Goal: Feedback & Contribution: Contribute content

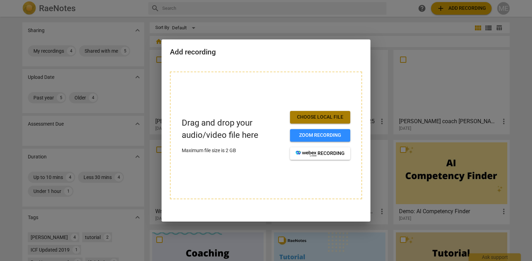
click at [306, 116] on span "Choose local file" at bounding box center [320, 117] width 49 height 7
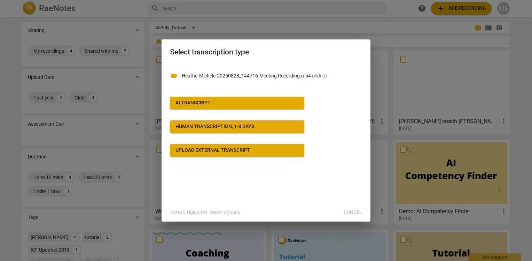
click at [199, 102] on div "AI Transcript" at bounding box center [193, 102] width 35 height 7
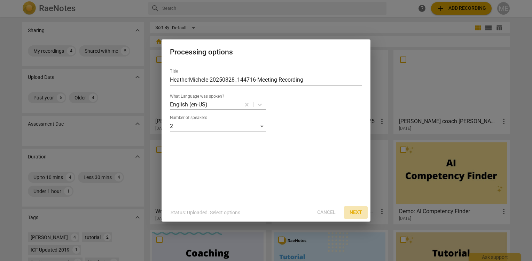
click at [356, 210] on span "Next" at bounding box center [356, 212] width 13 height 7
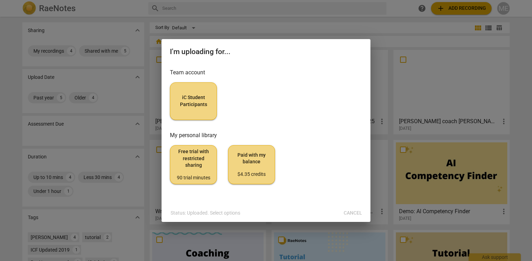
click at [193, 106] on span "iC Student Participants" at bounding box center [193, 101] width 35 height 14
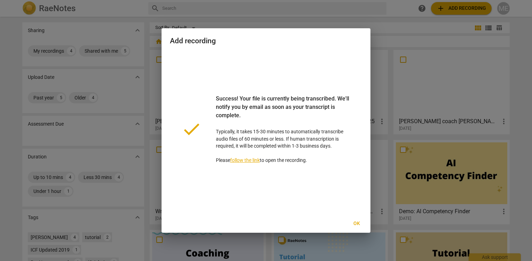
click at [357, 226] on span "Ok" at bounding box center [356, 223] width 11 height 7
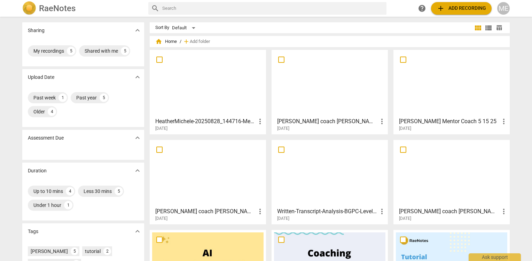
click at [225, 94] on div at bounding box center [207, 83] width 111 height 62
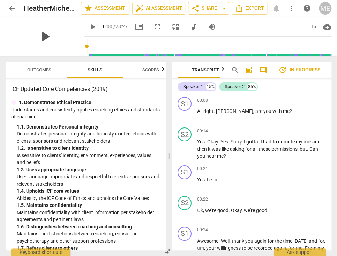
click at [42, 33] on span "play_arrow" at bounding box center [45, 37] width 18 height 18
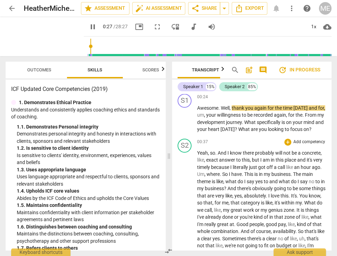
scroll to position [139, 0]
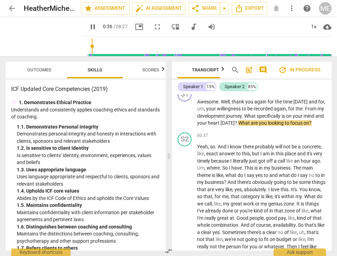
click at [88, 25] on span "pause" at bounding box center [92, 27] width 8 height 8
type input "36"
click at [286, 134] on div "+" at bounding box center [287, 135] width 7 height 7
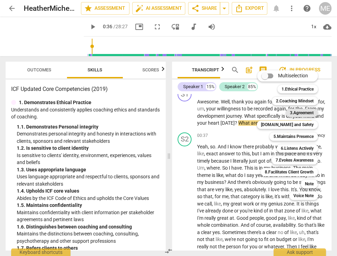
click at [296, 115] on b "3.Agreement" at bounding box center [302, 113] width 24 height 8
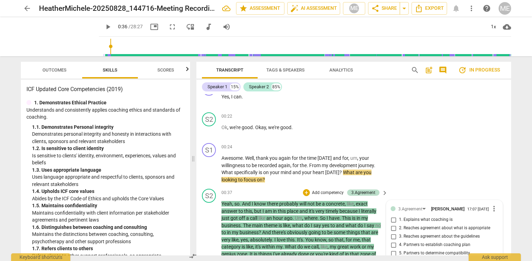
scroll to position [70, 0]
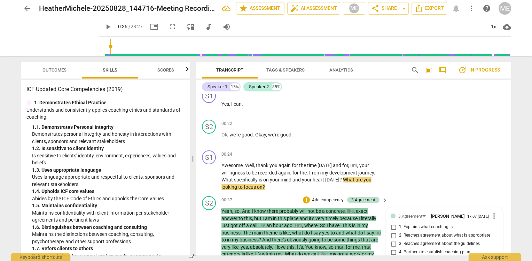
click at [492, 215] on span "more_vert" at bounding box center [494, 215] width 8 height 8
click at [499, 228] on li "Delete" at bounding box center [500, 229] width 24 height 13
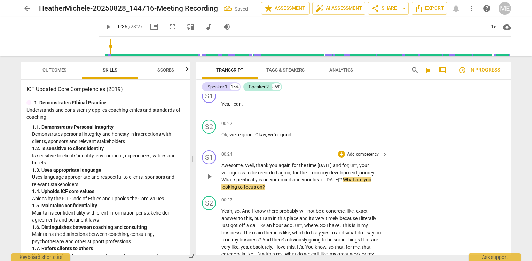
click at [356, 152] on p "Add competency" at bounding box center [363, 154] width 33 height 6
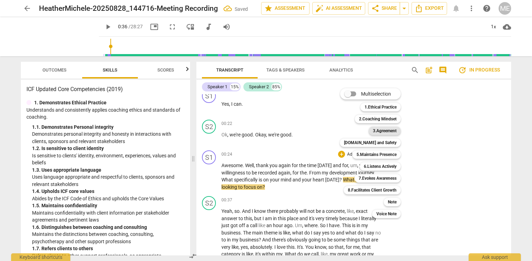
click at [380, 128] on b "3.Agreement" at bounding box center [385, 130] width 24 height 8
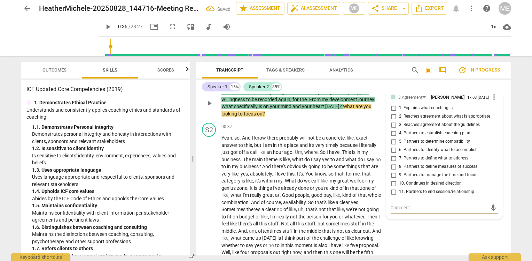
scroll to position [108, 0]
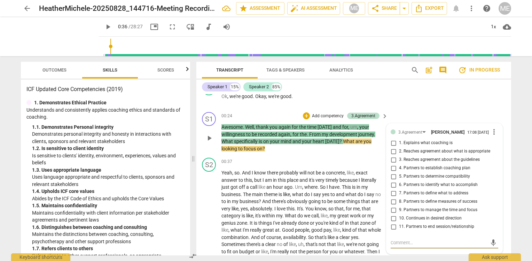
click at [442, 168] on span "4. Partners to establish coaching plan" at bounding box center [434, 168] width 71 height 6
click at [399, 168] on input "4. Partners to establish coaching plan" at bounding box center [393, 168] width 11 height 8
checkbox input "true"
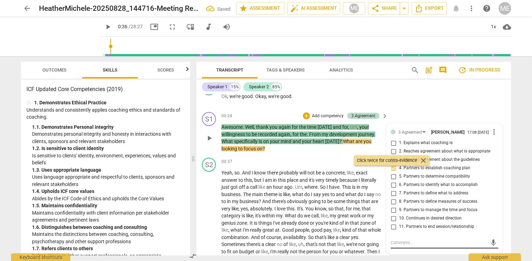
click at [406, 246] on textarea at bounding box center [439, 242] width 97 height 7
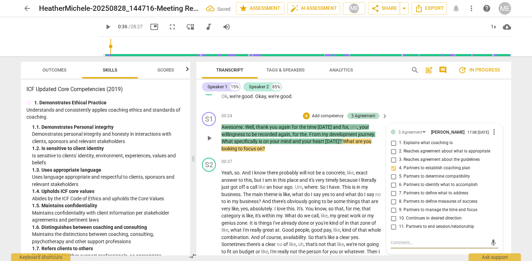
click at [404, 246] on textarea at bounding box center [439, 242] width 97 height 7
click at [55, 37] on span "play_arrow" at bounding box center [60, 37] width 18 height 18
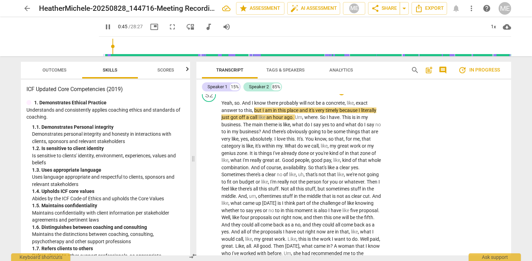
scroll to position [143, 0]
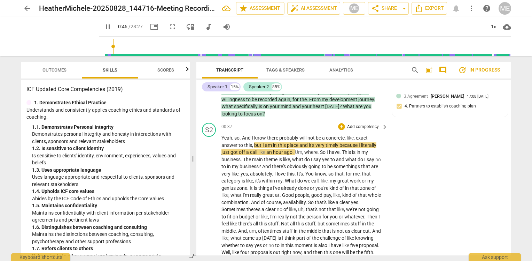
click at [353, 127] on p "Add competency" at bounding box center [363, 127] width 33 height 6
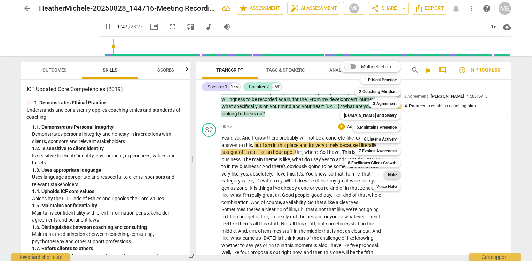
click at [394, 173] on b "Note" at bounding box center [392, 174] width 9 height 8
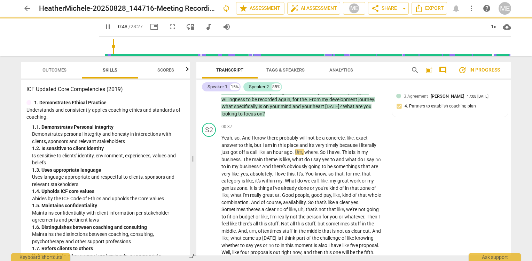
type input "49"
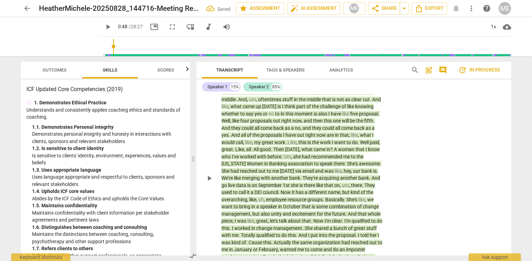
scroll to position [127, 0]
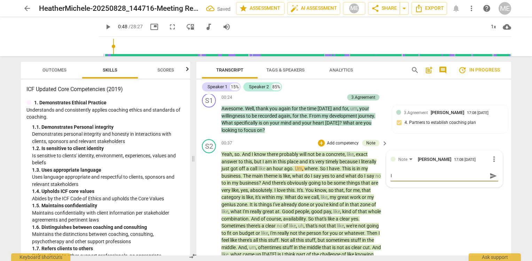
type textarea "I"
type textarea "In"
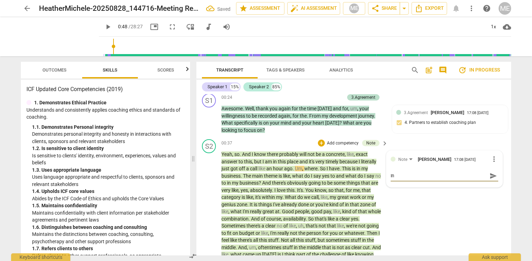
type textarea "In"
type textarea "In m"
type textarea "In my"
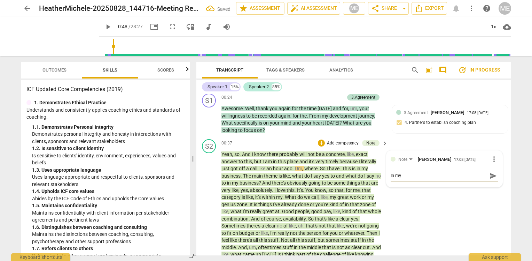
type textarea "In my"
type textarea "In my f"
type textarea "In my fi"
type textarea "In my fir"
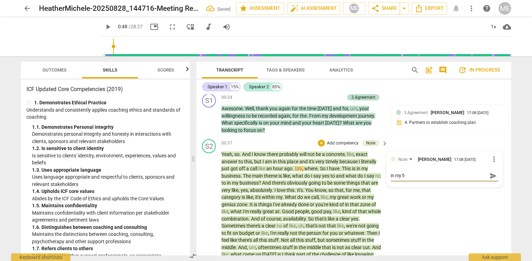
type textarea "In my fir"
type textarea "In my firs"
type textarea "In my first"
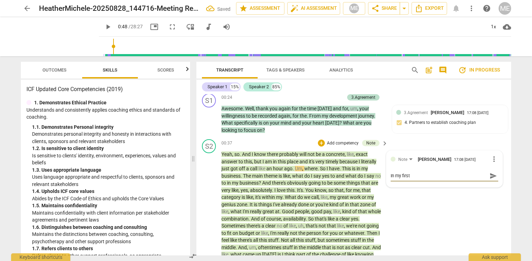
type textarea "In my first"
type textarea "In my first m"
type textarea "In my first me"
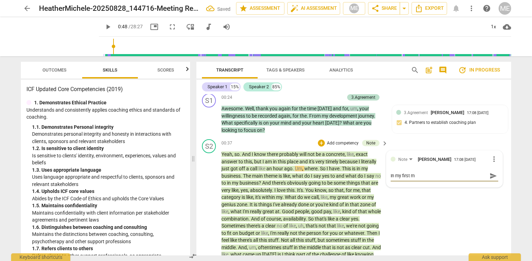
type textarea "In my first me"
type textarea "In my first men"
type textarea "In my first ment"
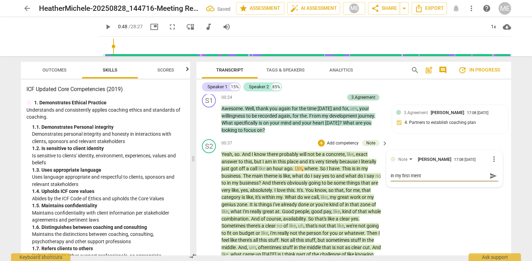
type textarea "In my first [PERSON_NAME]"
type textarea "In my first mentor"
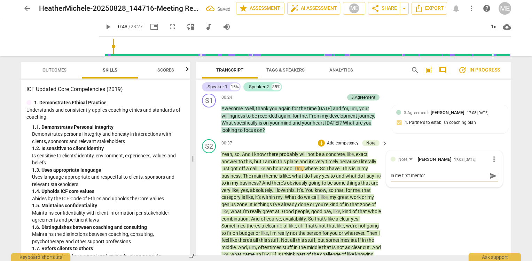
type textarea "In my first mentor"
type textarea "In my first mentor s"
type textarea "In my first mentor se"
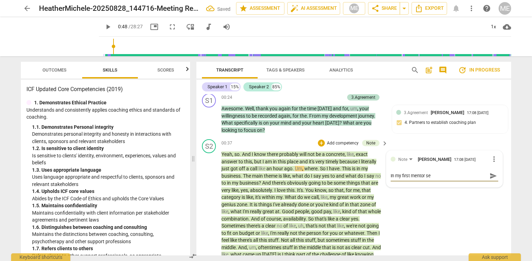
type textarea "In my first mentor ses"
type textarea "In my first mentor sess"
type textarea "In my first mentor [PERSON_NAME]"
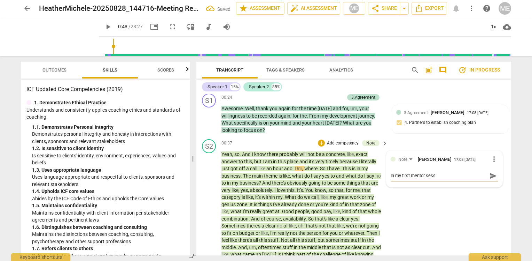
type textarea "In my first mentor [PERSON_NAME]"
type textarea "In my first mentor session"
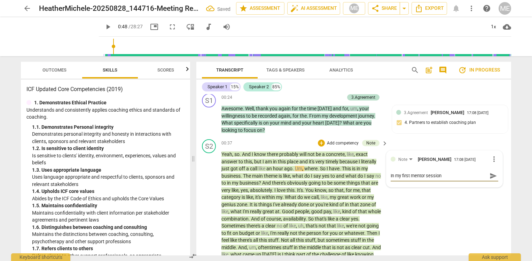
type textarea "In my first mentor session"
type textarea "In my first mentor session w"
type textarea "In my first mentor session wi"
type textarea "In my first mentor session wit"
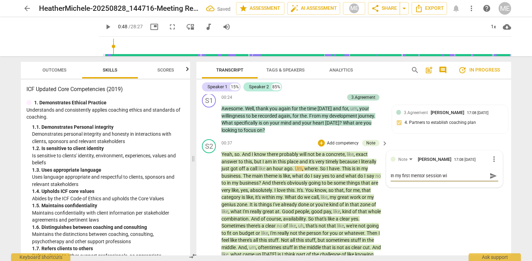
type textarea "In my first mentor session wit"
type textarea "In my first mentor session with"
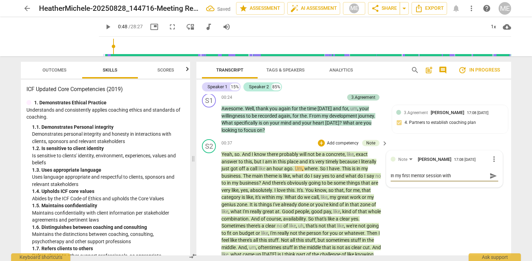
type textarea "In my first mentor session with J"
type textarea "In my first mentor session with [PERSON_NAME]"
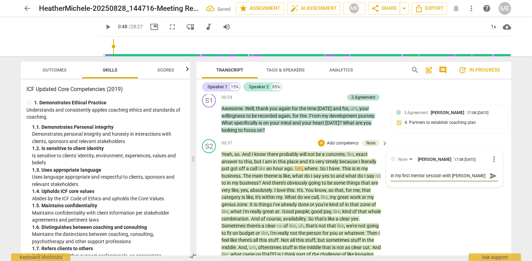
type textarea "In my first mentor session with [PERSON_NAME]"
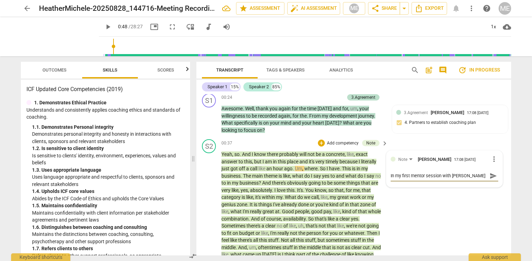
type textarea "In my first mentor session with [PERSON_NAME],"
type textarea "In my first mentor session with [PERSON_NAME], s"
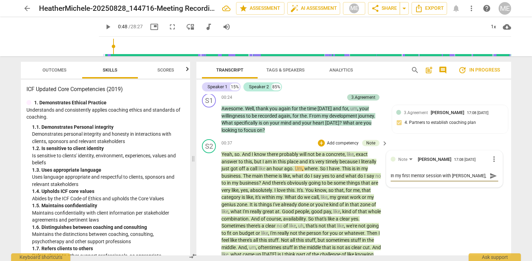
type textarea "In my first mentor session with [PERSON_NAME], sh"
type textarea "In my first mentor session with [PERSON_NAME], she"
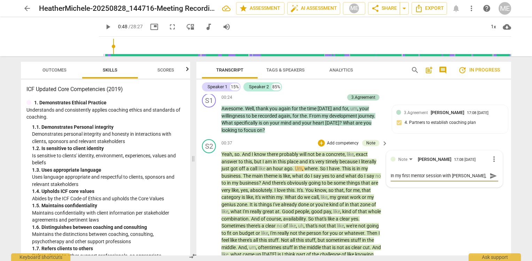
type textarea "In my first mentor session with [PERSON_NAME], she s"
type textarea "In my first mentor session with [PERSON_NAME], she sh"
type textarea "In my first mentor session with [PERSON_NAME], she sha"
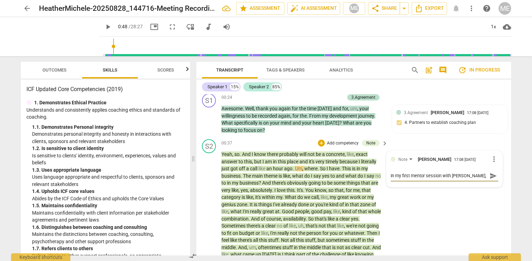
type textarea "In my first mentor session with [PERSON_NAME], she sha"
type textarea "In my first mentor session with [PERSON_NAME], she shar"
type textarea "In my first mentor session with [PERSON_NAME], she share"
type textarea "In my first mentor session with [PERSON_NAME], she shared"
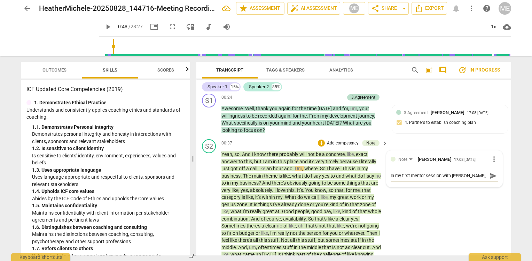
type textarea "In my first mentor session with [PERSON_NAME], she shared"
type textarea "In my first mentor session with [PERSON_NAME], she shared f"
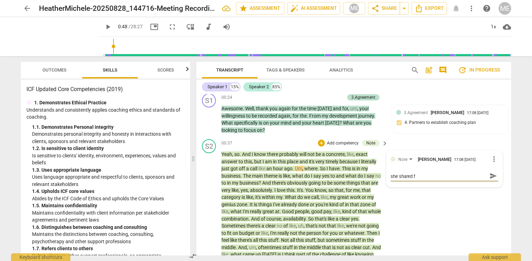
type textarea "In my first mentor session with [PERSON_NAME], she shared fe"
type textarea "In my first mentor session with [PERSON_NAME], she shared fee"
type textarea "In my first mentor session with [PERSON_NAME], she shared feed"
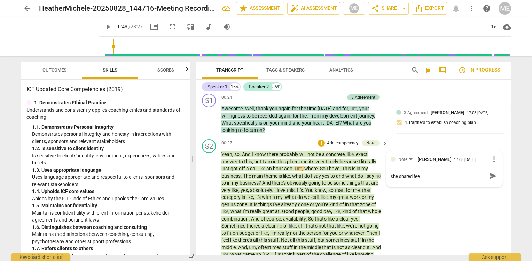
type textarea "In my first mentor session with [PERSON_NAME], she shared feed"
type textarea "In my first mentor session with [PERSON_NAME], she shared feedb"
type textarea "In my first mentor session with [PERSON_NAME], she shared feedba"
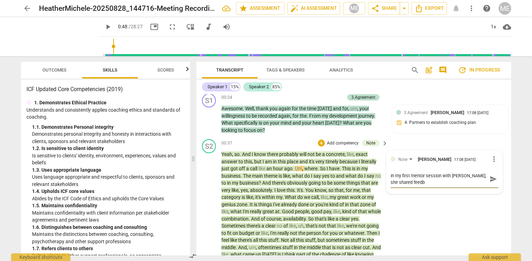
type textarea "In my first mentor session with [PERSON_NAME], she shared feedba"
type textarea "In my first mentor session with [PERSON_NAME], she shared feedbac"
type textarea "In my first mentor session with [PERSON_NAME], she shared feedback"
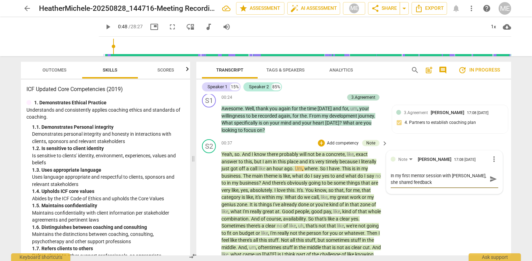
type textarea "In my first mentor session with [PERSON_NAME], she shared feedback"
type textarea "In my first mentor session with [PERSON_NAME], she shared feedback t"
type textarea "In my first mentor session with [PERSON_NAME], she shared feedback th"
type textarea "In my first mentor session with [PERSON_NAME], she shared feedback tha"
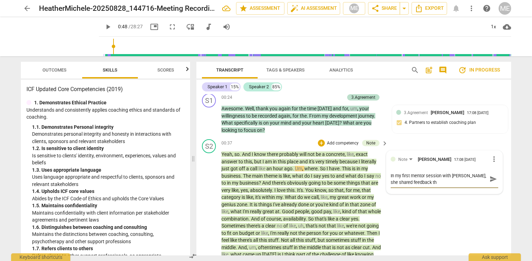
type textarea "In my first mentor session with [PERSON_NAME], she shared feedback tha"
type textarea "In my first mentor session with [PERSON_NAME], she shared feedback that"
type textarea "In my first mentor session with [PERSON_NAME], she shared feedback that I"
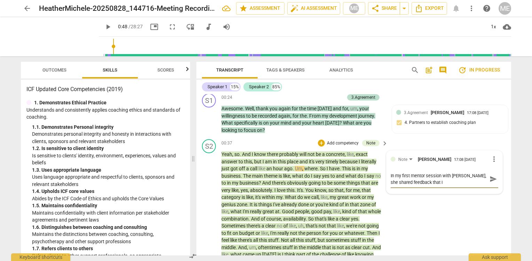
type textarea "In my first mentor session with [PERSON_NAME], she shared feedback that I"
type textarea "In my first mentor session with [PERSON_NAME], she shared feedback that I l"
type textarea "In my first mentor session with [PERSON_NAME], she shared feedback that I li"
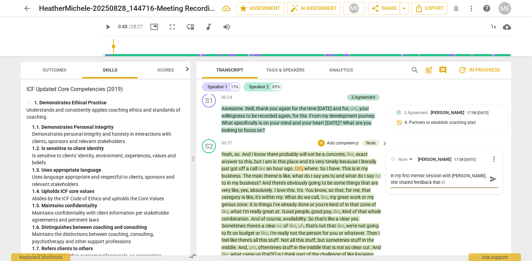
type textarea "In my first mentor session with [PERSON_NAME], she shared feedback that I li"
type textarea "In my first mentor session with [PERSON_NAME], she shared feedback that I lis"
type textarea "In my first mentor session with [PERSON_NAME], she shared feedback that I list"
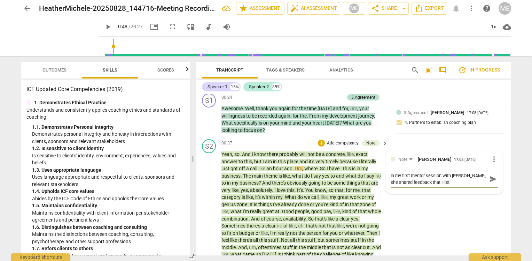
type textarea "In my first mentor session with [PERSON_NAME], she shared feedback that I liste"
type textarea "In my first mentor session with [PERSON_NAME], she shared feedback that I listen"
type textarea "In my first mentor session with [PERSON_NAME], she shared feedback that I liste…"
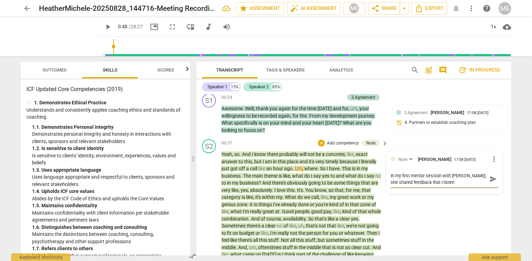
type textarea "In my first mentor session with [PERSON_NAME], she shared feedback that I liste…"
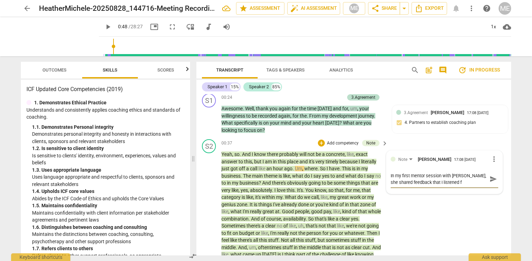
type textarea "In my first mentor session with [PERSON_NAME], she shared feedback that I liste…"
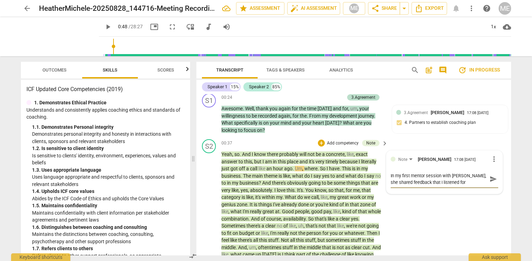
type textarea "In my first mentor session with [PERSON_NAME], she shared feedback that I liste…"
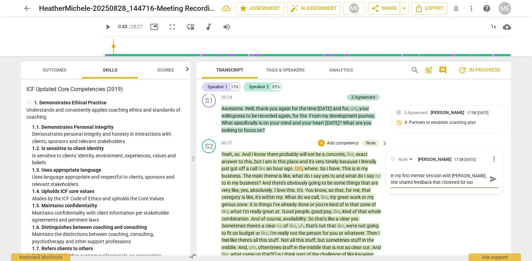
type textarea "In my first mentor session with [PERSON_NAME], she shared feedback that I liste…"
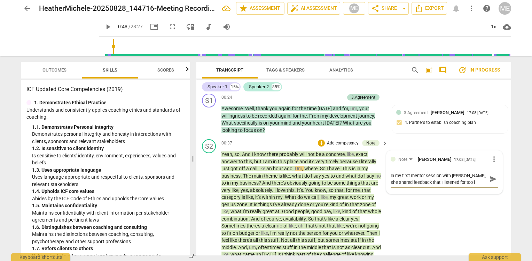
type textarea "In my first mentor session with [PERSON_NAME], she shared feedback that I liste…"
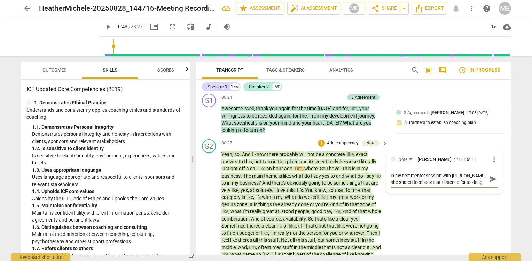
type textarea "In my first mentor session with [PERSON_NAME], she shared feedback that I liste…"
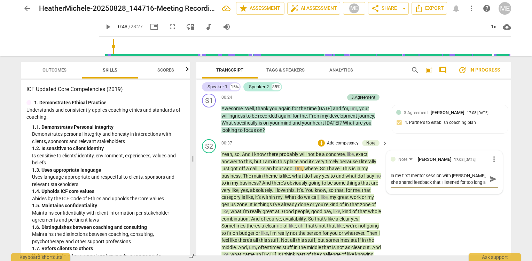
type textarea "In my first mentor session with [PERSON_NAME], she shared feedback that I liste…"
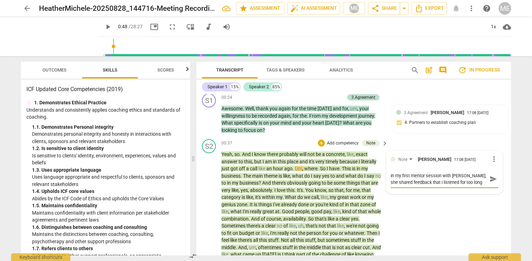
type textarea "In my first mentor session with [PERSON_NAME], she shared feedback that I liste…"
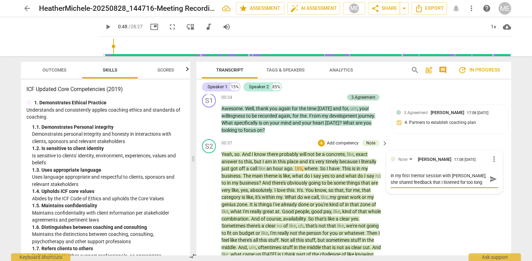
type textarea "In my first mentor session with [PERSON_NAME], she shared feedback that I liste…"
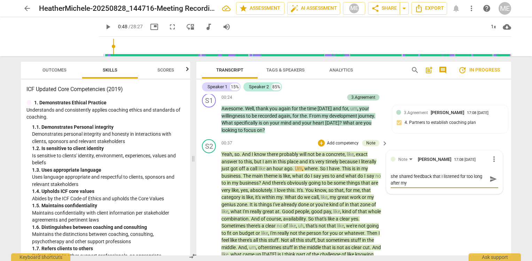
type textarea "In my first mentor session with [PERSON_NAME], she shared feedback that I liste…"
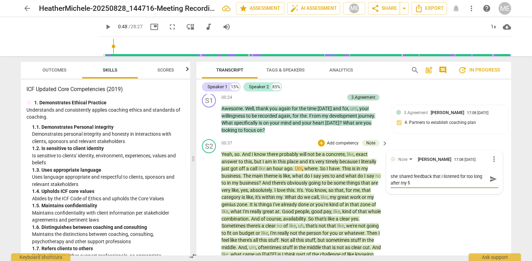
type textarea "In my first mentor session with [PERSON_NAME], she shared feedback that I liste…"
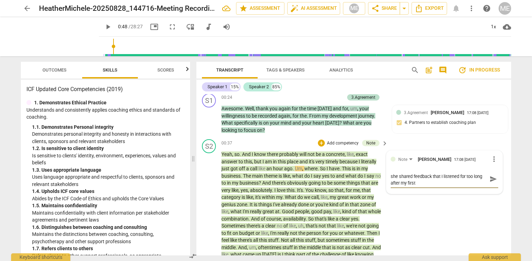
type textarea "In my first mentor session with [PERSON_NAME], she shared feedback that I liste…"
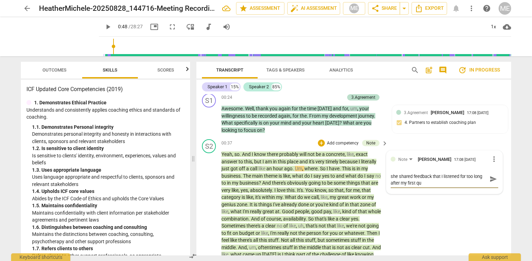
type textarea "In my first mentor session with [PERSON_NAME], she shared feedback that I liste…"
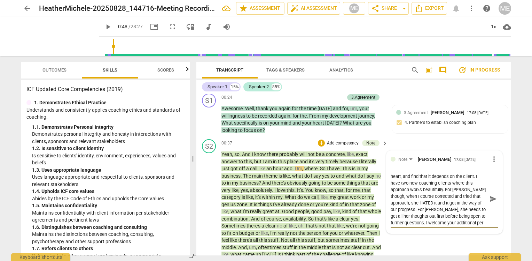
scroll to position [25, 0]
click at [496, 197] on span "send" at bounding box center [493, 198] width 10 height 8
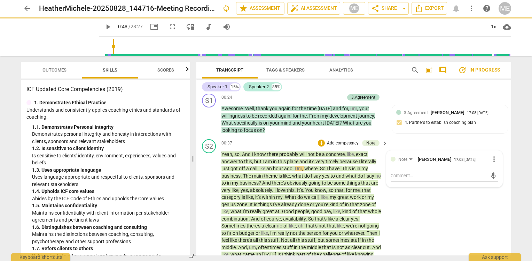
scroll to position [0, 0]
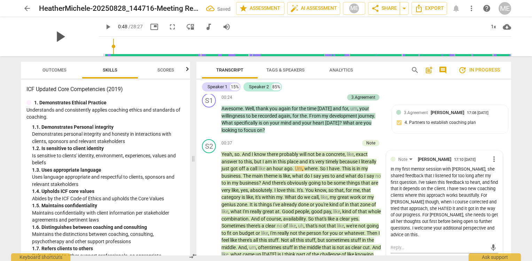
click at [52, 37] on span "play_arrow" at bounding box center [60, 37] width 18 height 18
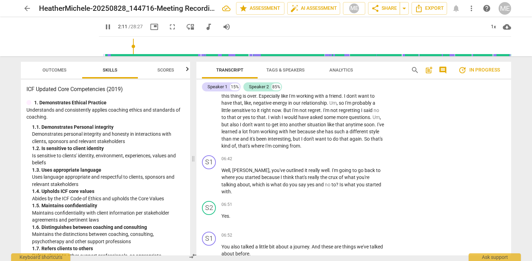
scroll to position [776, 0]
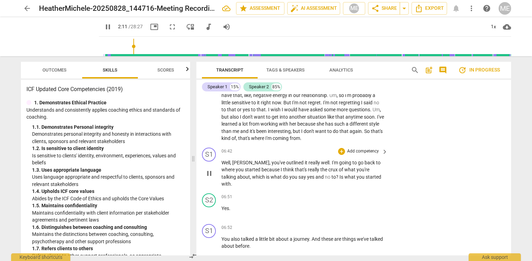
click at [365, 154] on p "Add competency" at bounding box center [363, 151] width 33 height 6
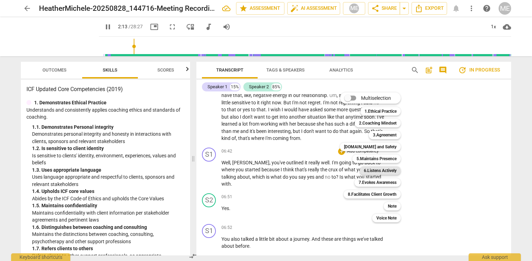
click at [373, 171] on b "6.Listens Actively" at bounding box center [380, 170] width 33 height 8
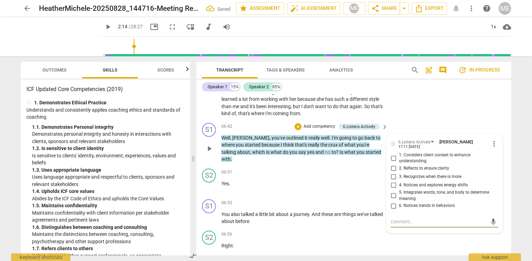
scroll to position [811, 0]
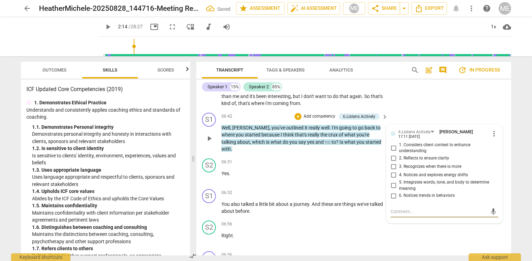
click at [422, 161] on span "2. Reflects to ensure clarity" at bounding box center [424, 158] width 50 height 6
click at [399, 162] on input "2. Reflects to ensure clarity" at bounding box center [393, 158] width 11 height 8
click at [407, 215] on textarea at bounding box center [439, 211] width 97 height 7
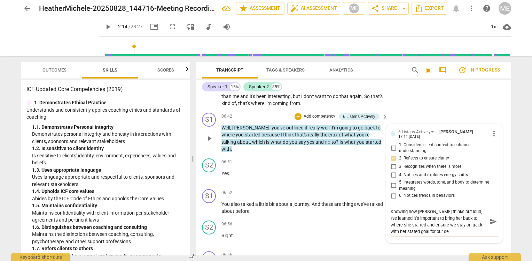
scroll to position [0, 0]
click at [486, 227] on div "Knowing how [PERSON_NAME] thinks out loud, I've learned it's important to bring…" at bounding box center [445, 221] width 108 height 26
click at [493, 225] on span "send" at bounding box center [494, 221] width 8 height 8
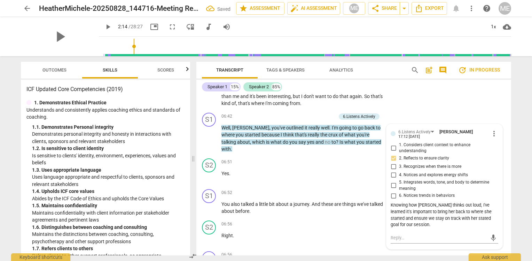
click at [45, 39] on div "play_arrow" at bounding box center [60, 36] width 78 height 39
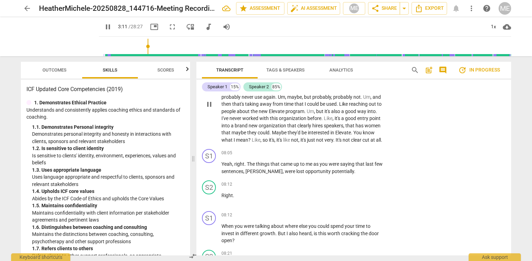
scroll to position [1163, 0]
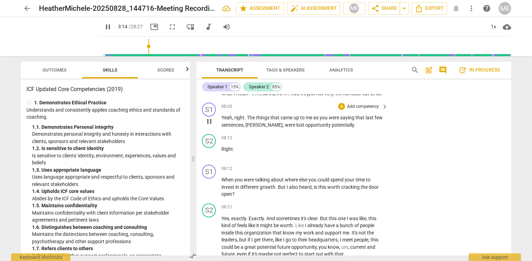
click at [375, 110] on p "Add competency" at bounding box center [363, 106] width 33 height 6
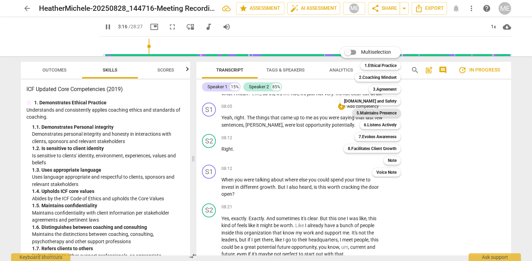
click at [372, 111] on b "5.Maintains Presence" at bounding box center [377, 113] width 40 height 8
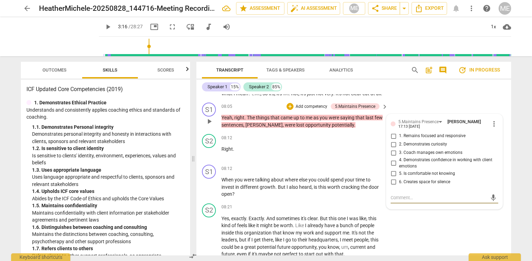
click at [415, 139] on span "1. Remains focused and responsive" at bounding box center [432, 136] width 67 height 6
click at [399, 140] on input "1. Remains focused and responsive" at bounding box center [393, 136] width 11 height 8
click at [336, 162] on div "S2 play_arrow pause 08:12 + Add competency keyboard_arrow_right Right ." at bounding box center [353, 146] width 315 height 31
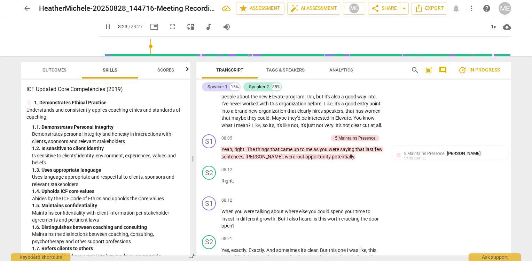
scroll to position [1172, 0]
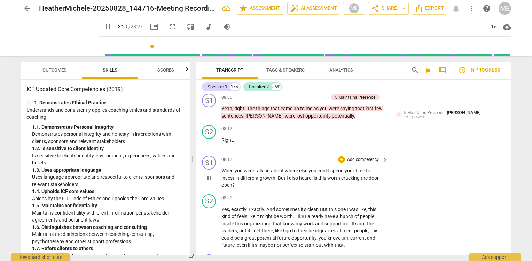
click at [361, 162] on p "Add competency" at bounding box center [363, 159] width 33 height 6
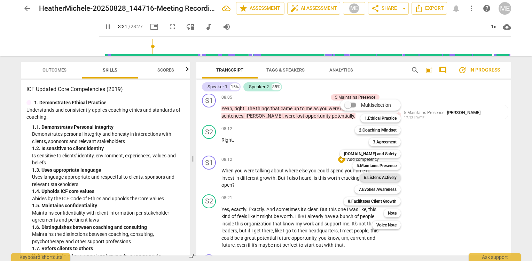
click at [369, 176] on b "6.Listens Actively" at bounding box center [380, 177] width 33 height 8
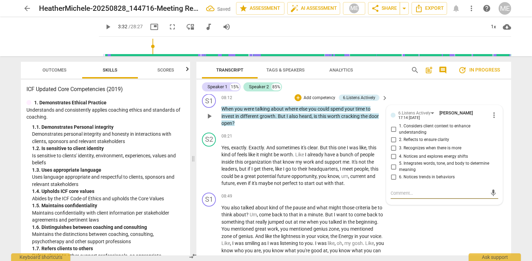
scroll to position [1221, 0]
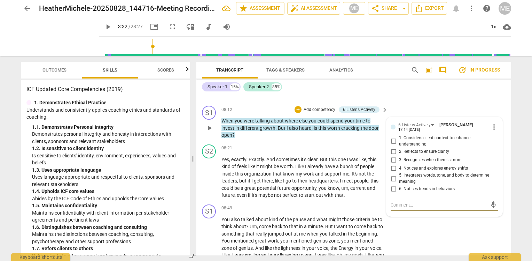
click at [411, 154] on span "2. Reflects to ensure clarity" at bounding box center [424, 151] width 50 height 6
click at [399, 154] on input "2. Reflects to ensure clarity" at bounding box center [393, 151] width 11 height 8
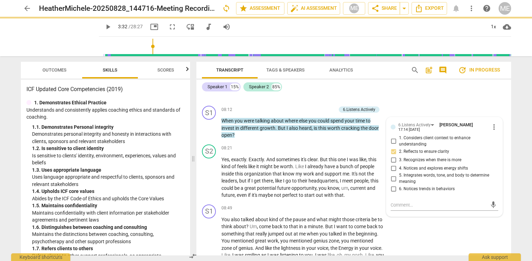
click at [0, 0] on span "play_arrow" at bounding box center [0, 0] width 0 height 0
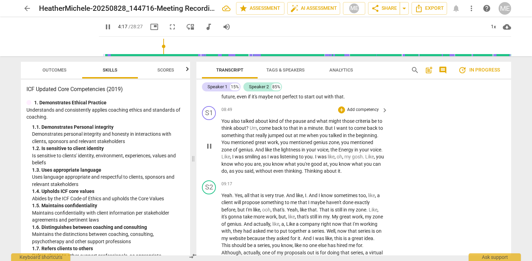
scroll to position [1285, 0]
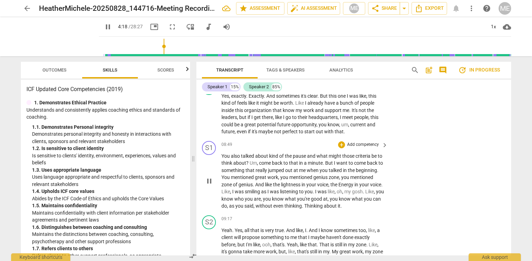
click at [365, 147] on p "Add competency" at bounding box center [363, 144] width 33 height 6
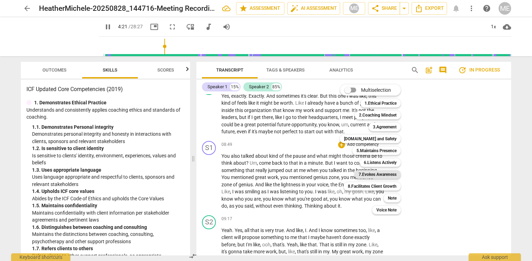
click at [377, 174] on b "7.Evokes Awareness" at bounding box center [378, 174] width 38 height 8
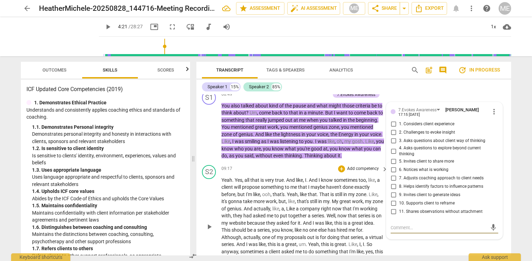
scroll to position [1323, 0]
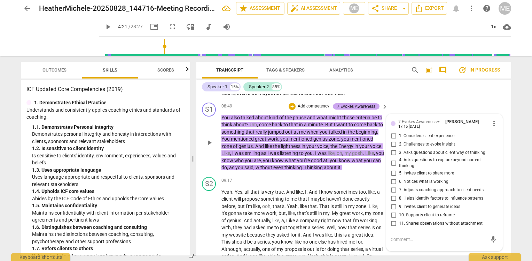
click at [359, 109] on div "7.Evokes Awareness" at bounding box center [356, 106] width 38 height 6
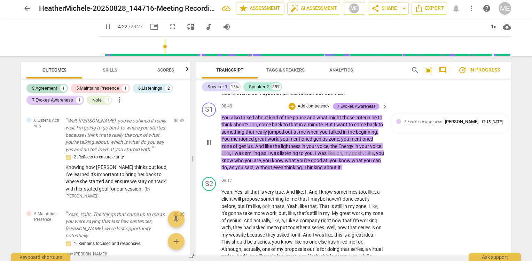
scroll to position [940, 0]
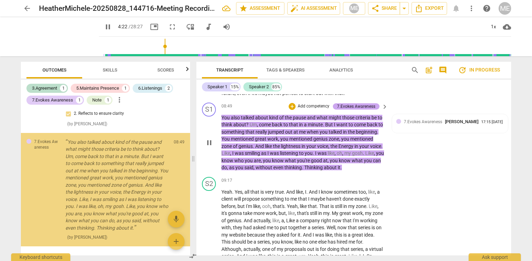
click at [360, 109] on div "7.Evokes Awareness" at bounding box center [356, 106] width 38 height 6
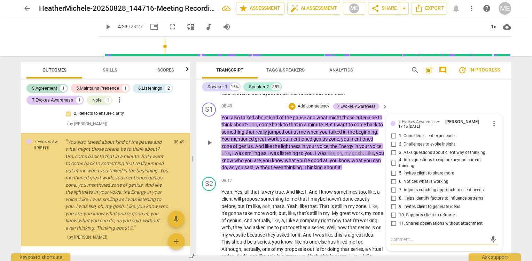
click at [492, 127] on span "more_vert" at bounding box center [494, 123] width 8 height 8
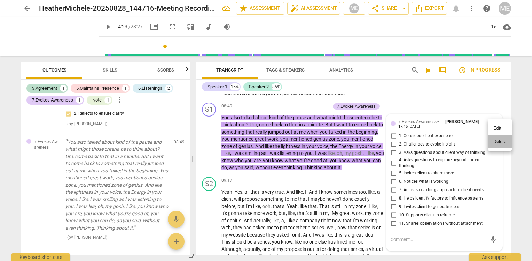
click at [496, 141] on li "Delete" at bounding box center [500, 141] width 24 height 13
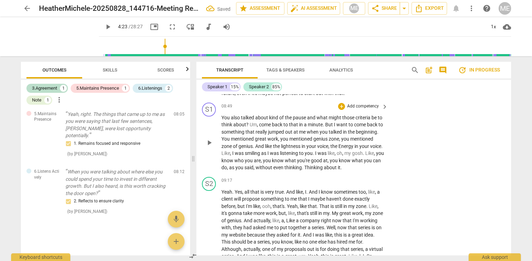
scroll to position [845, 0]
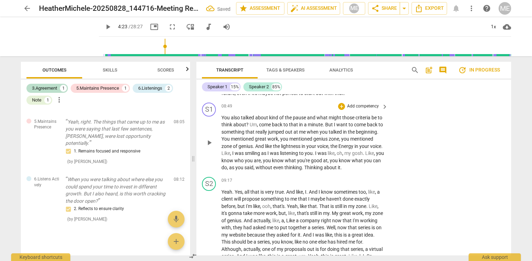
click at [358, 109] on p "Add competency" at bounding box center [363, 106] width 33 height 6
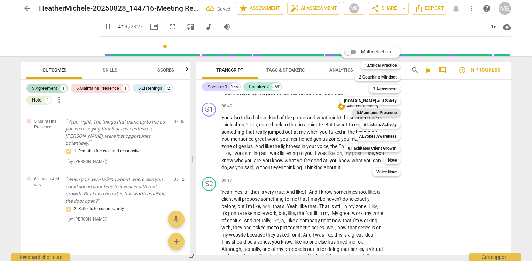
scroll to position [595, 0]
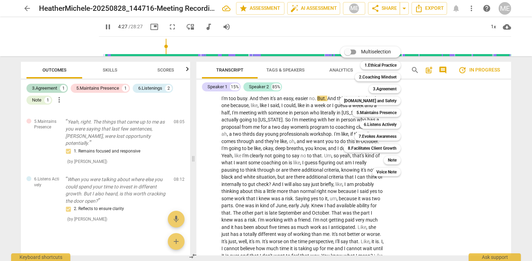
click at [443, 147] on div at bounding box center [266, 130] width 532 height 261
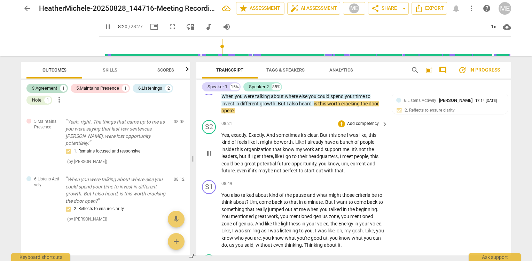
scroll to position [1253, 0]
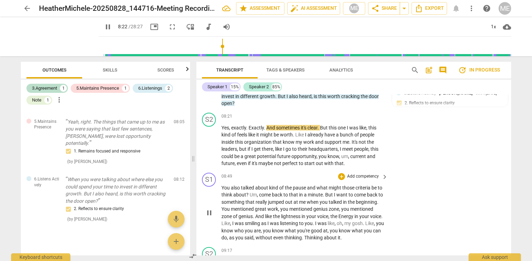
click at [361, 178] on p "Add competency" at bounding box center [363, 176] width 33 height 6
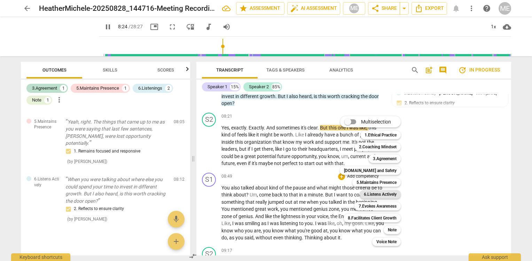
click at [373, 196] on b "6.Listens Actively" at bounding box center [380, 194] width 33 height 8
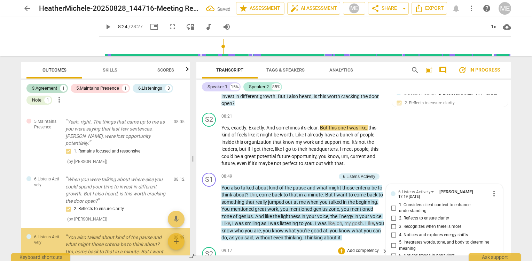
scroll to position [940, 0]
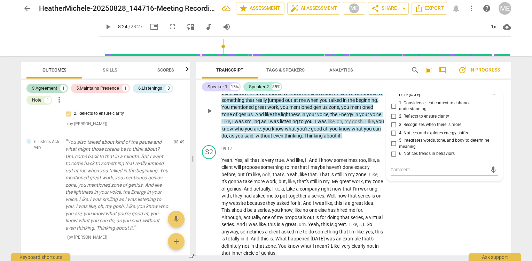
click at [419, 136] on span "4. Notices and explores energy shifts" at bounding box center [433, 133] width 69 height 6
click at [399, 137] on input "4. Notices and explores energy shifts" at bounding box center [393, 133] width 11 height 8
drag, startPoint x: 69, startPoint y: 40, endPoint x: 55, endPoint y: 40, distance: 13.2
click at [69, 40] on div "play_arrow" at bounding box center [60, 36] width 78 height 39
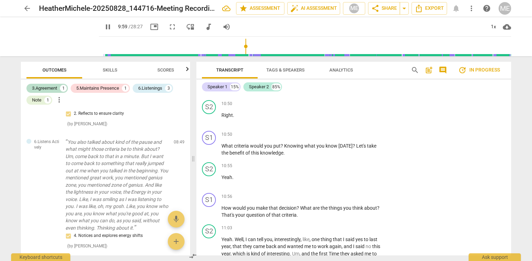
scroll to position [1716, 0]
click at [357, 137] on p "Add competency" at bounding box center [363, 133] width 33 height 6
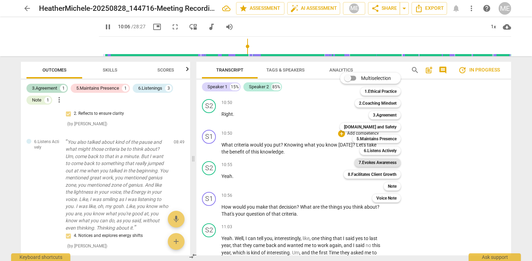
click at [376, 160] on b "7.Evokes Awareness" at bounding box center [378, 162] width 38 height 8
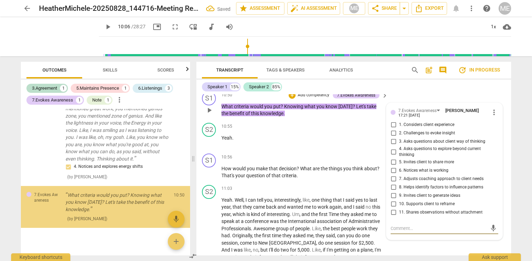
scroll to position [1742, 0]
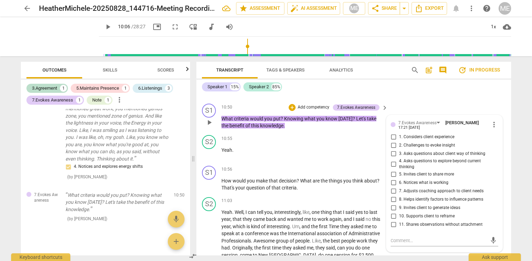
click at [431, 219] on span "10. Supports client to reframe" at bounding box center [427, 216] width 56 height 6
click at [399, 220] on input "10. Supports client to reframe" at bounding box center [393, 216] width 11 height 8
click at [51, 39] on span "play_arrow" at bounding box center [60, 37] width 18 height 18
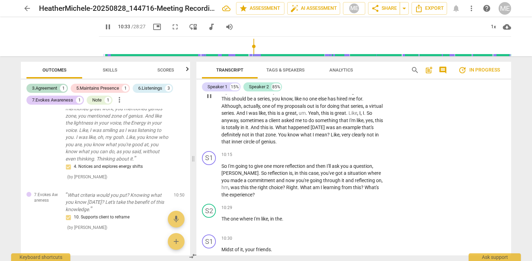
scroll to position [1653, 0]
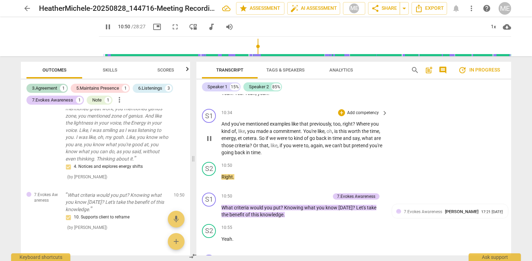
click at [355, 116] on p "Add competency" at bounding box center [363, 113] width 33 height 6
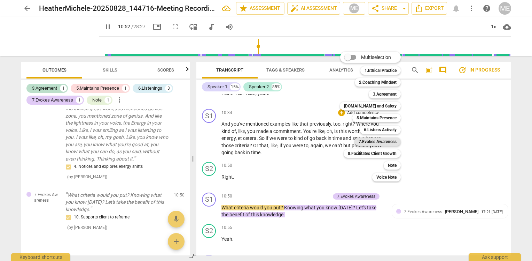
click at [383, 142] on b "7.Evokes Awareness" at bounding box center [378, 141] width 38 height 8
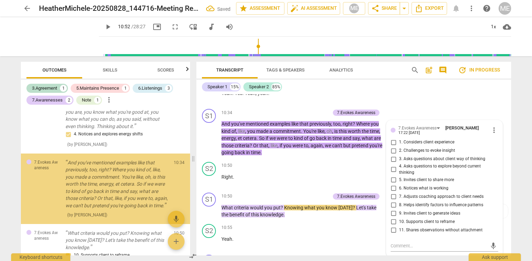
scroll to position [1044, 0]
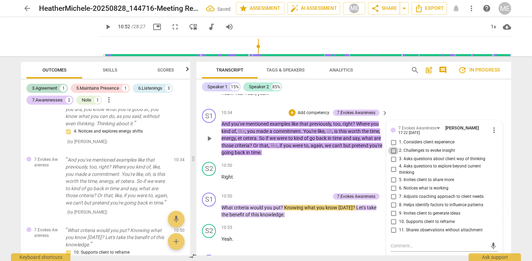
click at [397, 153] on input "2. Challenges to evoke insight" at bounding box center [393, 150] width 11 height 8
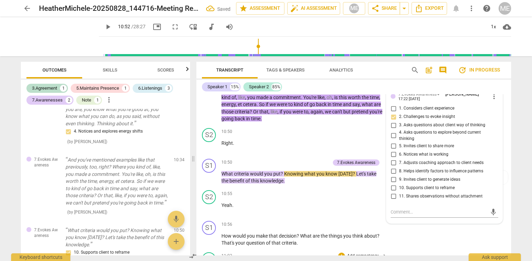
scroll to position [1722, 0]
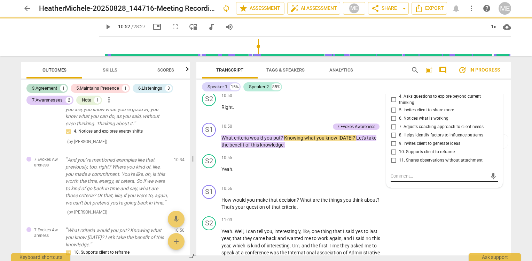
click at [407, 179] on textarea at bounding box center [439, 175] width 97 height 7
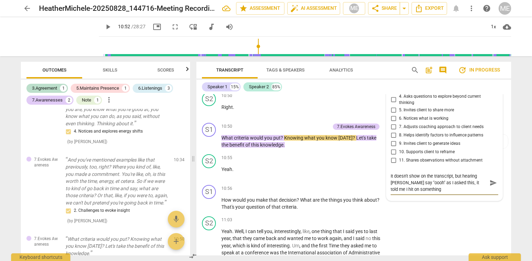
scroll to position [0, 0]
click at [491, 186] on span "send" at bounding box center [494, 183] width 8 height 8
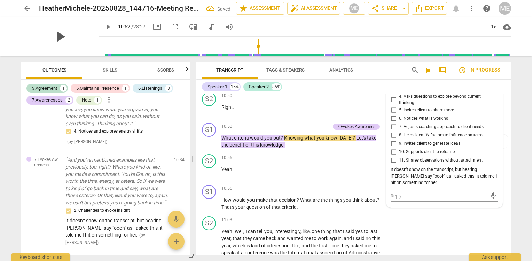
click at [59, 36] on span "play_arrow" at bounding box center [60, 37] width 18 height 18
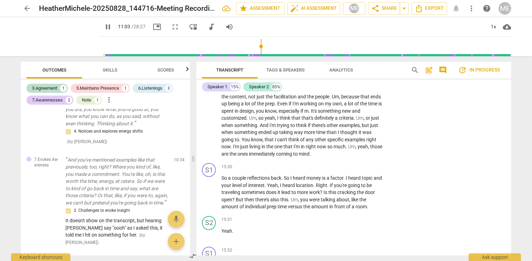
scroll to position [2245, 0]
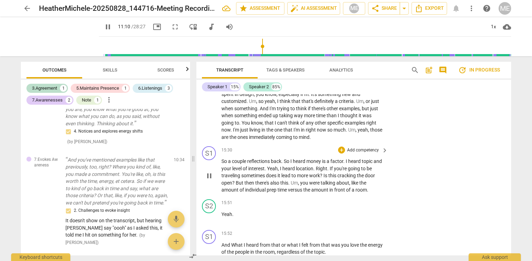
click at [368, 147] on p "Add competency" at bounding box center [363, 150] width 33 height 6
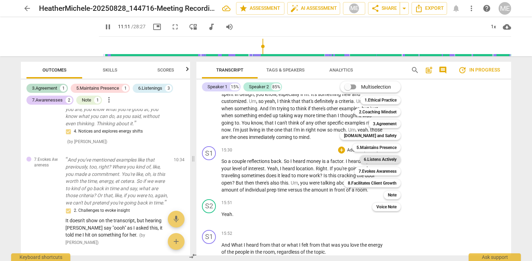
click at [375, 158] on b "6.Listens Actively" at bounding box center [380, 159] width 33 height 8
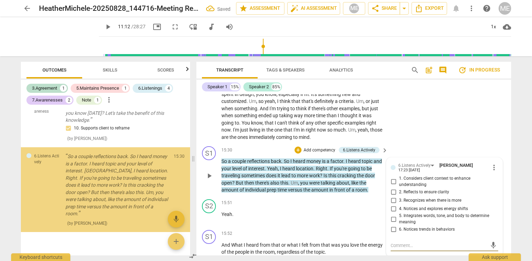
scroll to position [1198, 0]
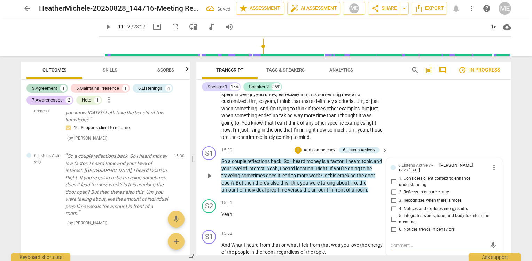
click at [431, 189] on span "2. Reflects to ensure clarity" at bounding box center [424, 192] width 50 height 6
click at [399, 188] on input "2. Reflects to ensure clarity" at bounding box center [393, 191] width 11 height 8
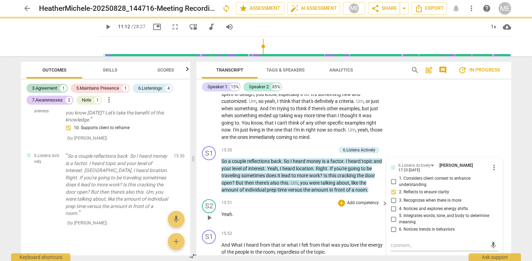
click at [340, 201] on div "+" at bounding box center [341, 202] width 7 height 7
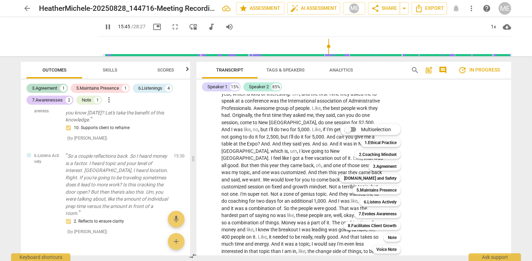
scroll to position [2203, 0]
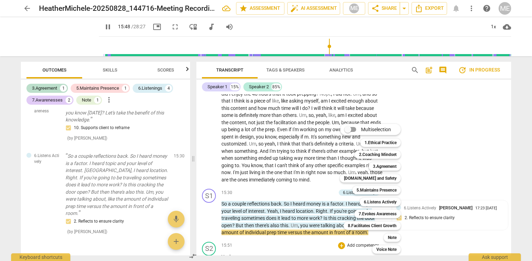
click at [512, 145] on div at bounding box center [266, 130] width 532 height 261
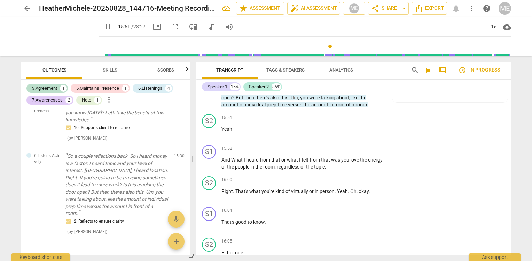
scroll to position [2342, 0]
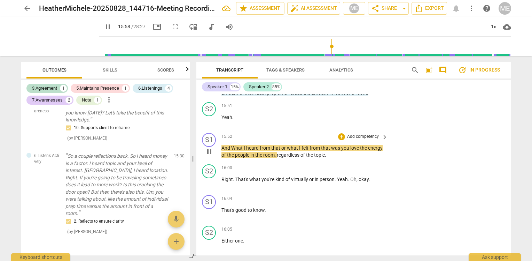
click at [359, 133] on p "Add competency" at bounding box center [363, 136] width 33 height 6
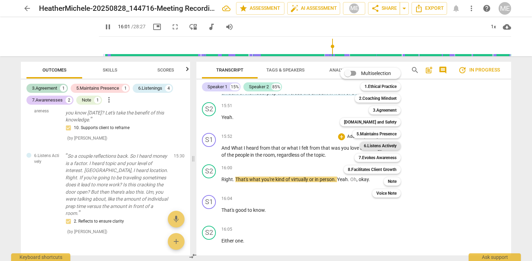
click at [368, 146] on b "6.Listens Actively" at bounding box center [380, 145] width 33 height 8
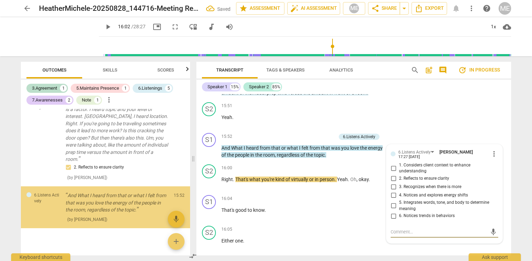
scroll to position [1253, 0]
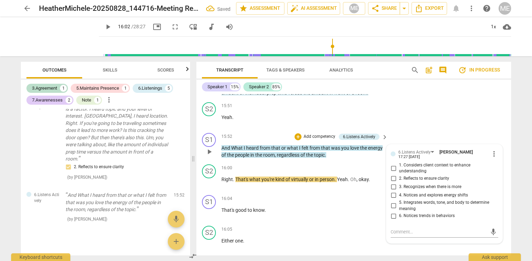
click at [413, 192] on span "4. Notices and explores energy shifts" at bounding box center [433, 195] width 69 height 6
click at [399, 191] on input "4. Notices and explores energy shifts" at bounding box center [393, 195] width 11 height 8
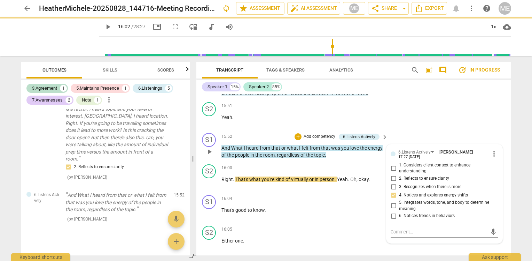
click at [404, 199] on span "5. Integrates words, tone, and body to determine meaning" at bounding box center [447, 205] width 97 height 12
click at [399, 201] on input "5. Integrates words, tone, and body to determine meaning" at bounding box center [393, 205] width 11 height 8
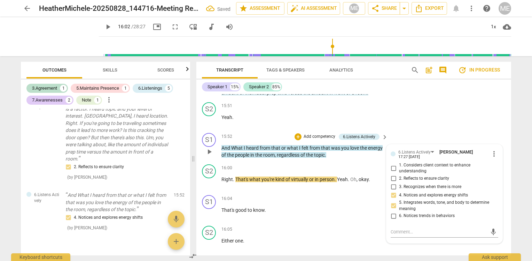
click at [391, 191] on input "4. Notices and explores energy shifts" at bounding box center [393, 195] width 11 height 8
click at [392, 191] on input "4. Notices and explores energy shifts" at bounding box center [393, 195] width 11 height 8
click at [403, 123] on div "S2 play_arrow pause 15:51 + Add competency keyboard_arrow_right Yeah ." at bounding box center [353, 114] width 315 height 31
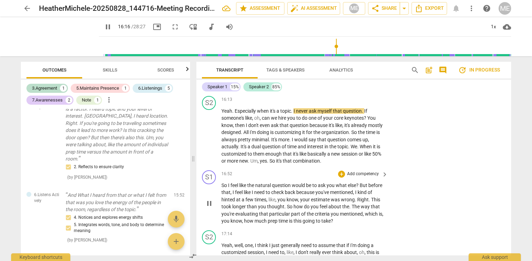
scroll to position [2551, 0]
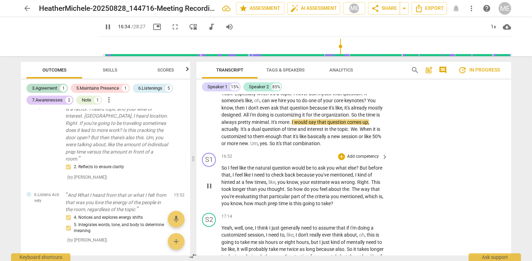
click at [364, 153] on p "Add competency" at bounding box center [363, 156] width 33 height 6
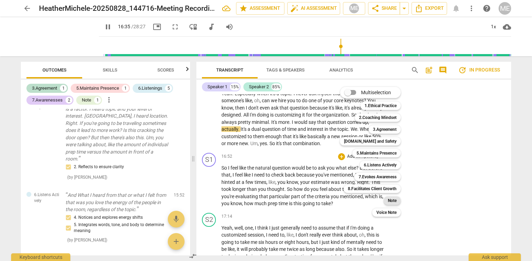
click at [387, 198] on div "Note" at bounding box center [392, 200] width 17 height 8
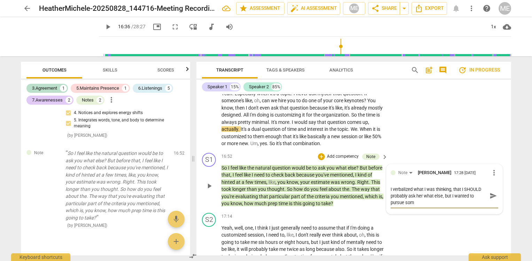
scroll to position [0, 0]
click at [490, 192] on span "send" at bounding box center [494, 196] width 8 height 8
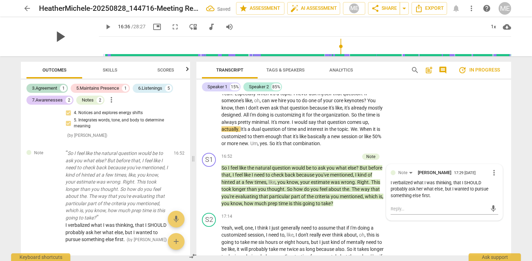
click at [59, 32] on span "play_arrow" at bounding box center [60, 37] width 18 height 18
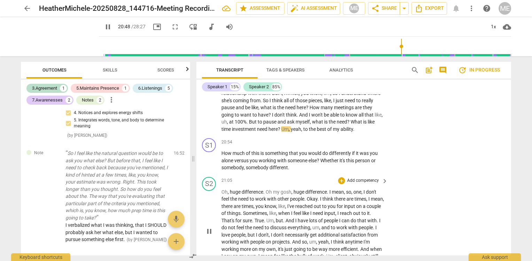
scroll to position [3044, 0]
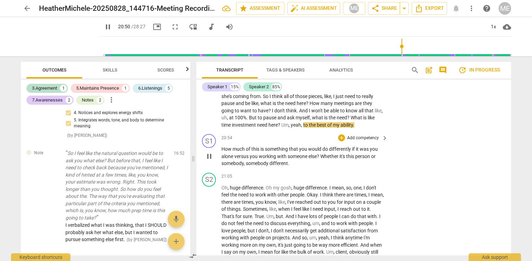
click at [361, 141] on p "Add competency" at bounding box center [363, 138] width 33 height 6
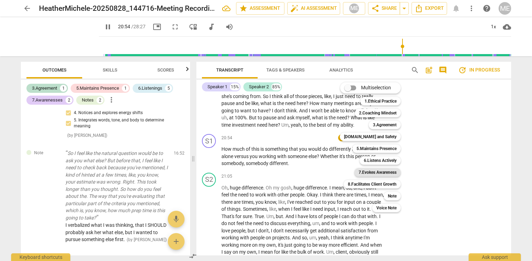
click at [375, 171] on b "7.Evokes Awareness" at bounding box center [378, 172] width 38 height 8
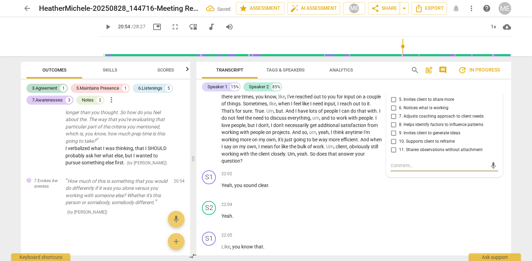
scroll to position [3115, 0]
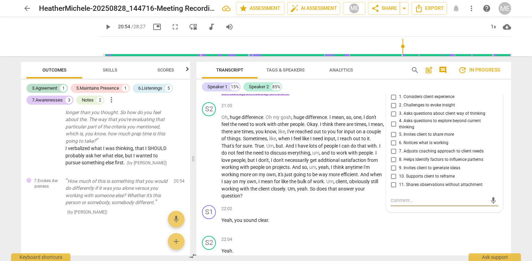
click at [473, 163] on span "8. Helps identify factors to influence patterns" at bounding box center [441, 159] width 84 height 6
click at [399, 163] on input "8. Helps identify factors to influence patterns" at bounding box center [393, 159] width 11 height 8
drag, startPoint x: 61, startPoint y: 37, endPoint x: 71, endPoint y: 47, distance: 14.3
click at [61, 37] on span "play_arrow" at bounding box center [60, 37] width 18 height 18
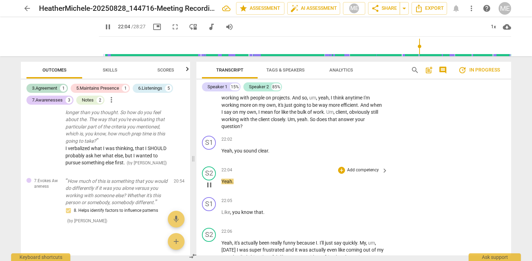
scroll to position [3184, 0]
click at [362, 142] on p "Add competency" at bounding box center [363, 139] width 33 height 6
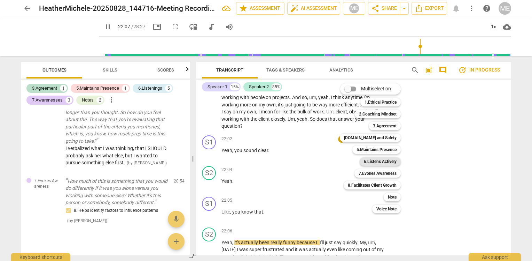
click at [375, 158] on b "6.Listens Actively" at bounding box center [380, 161] width 33 height 8
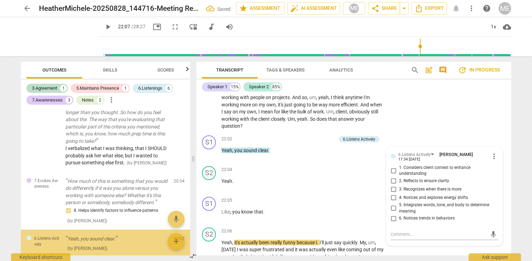
scroll to position [1472, 0]
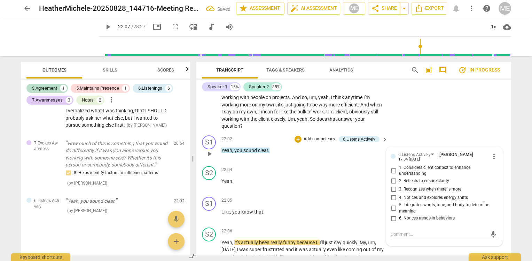
click at [425, 201] on span "4. Notices and explores energy shifts" at bounding box center [433, 197] width 69 height 6
click at [399, 202] on input "4. Notices and explores energy shifts" at bounding box center [393, 197] width 11 height 8
click at [52, 35] on span "play_arrow" at bounding box center [60, 37] width 18 height 18
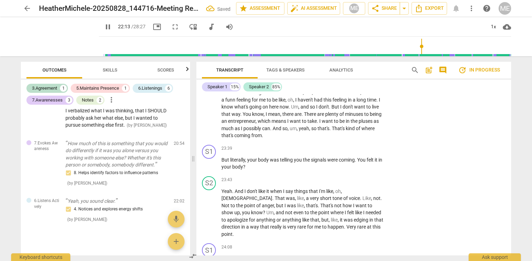
scroll to position [3463, 0]
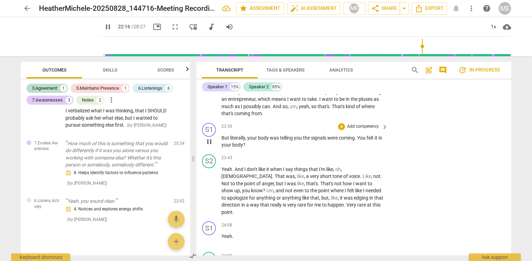
click at [362, 129] on p "Add competency" at bounding box center [363, 126] width 33 height 6
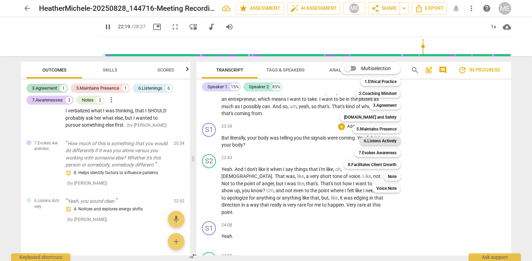
click at [370, 139] on b "6.Listens Actively" at bounding box center [380, 141] width 33 height 8
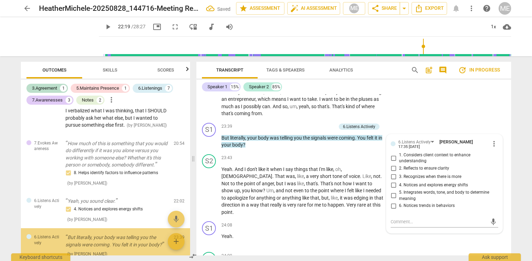
scroll to position [1514, 0]
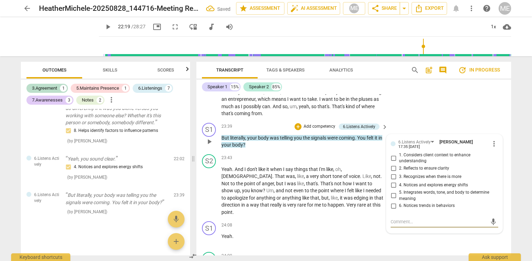
click at [461, 185] on span "4. Notices and explores energy shifts" at bounding box center [433, 185] width 69 height 6
click at [399, 185] on input "4. Notices and explores energy shifts" at bounding box center [393, 185] width 11 height 8
click at [60, 36] on span "play_arrow" at bounding box center [60, 37] width 18 height 18
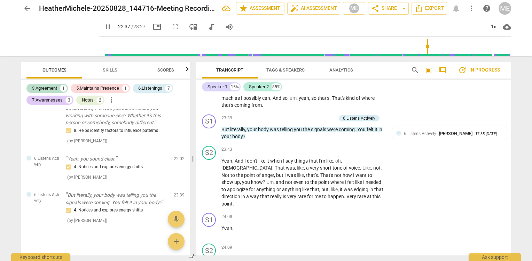
scroll to position [3590, 0]
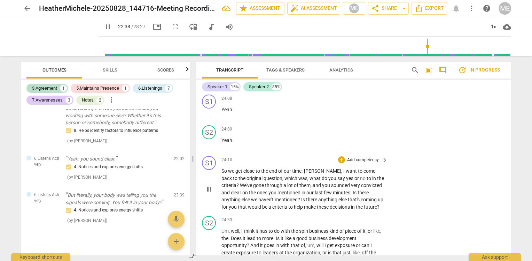
click at [357, 157] on p "Add competency" at bounding box center [363, 160] width 33 height 6
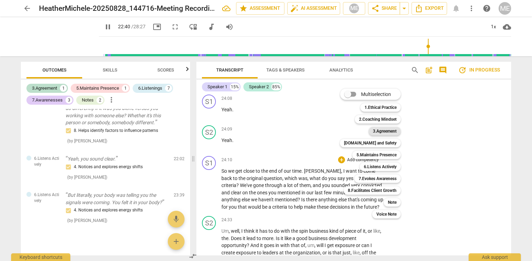
click at [381, 132] on b "3.Agreement" at bounding box center [385, 131] width 24 height 8
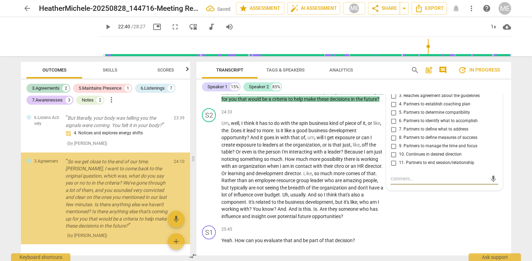
scroll to position [1607, 0]
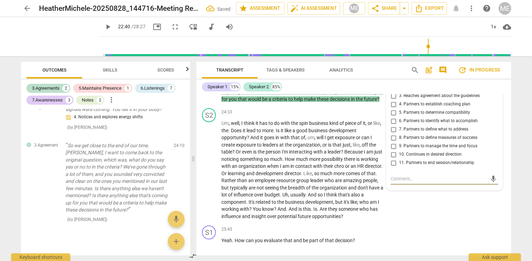
click at [460, 143] on span "9. Partners to manage the time and focus" at bounding box center [438, 146] width 78 height 6
click at [399, 142] on input "9. Partners to manage the time and focus" at bounding box center [393, 146] width 11 height 8
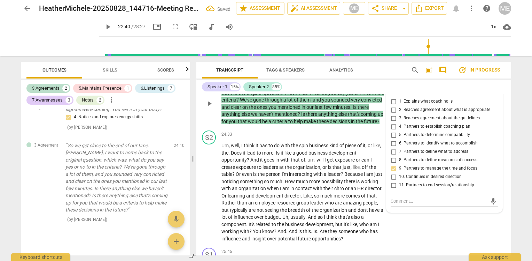
scroll to position [3662, 0]
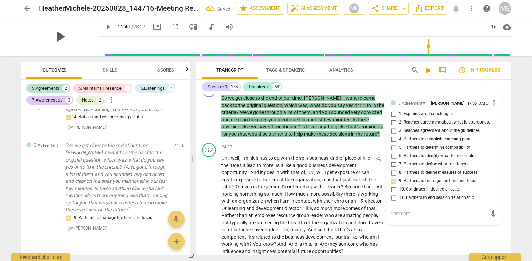
click at [55, 34] on span "play_arrow" at bounding box center [60, 37] width 18 height 18
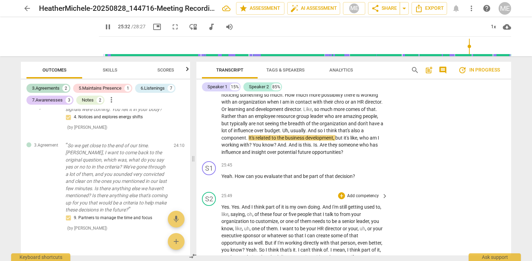
scroll to position [3796, 0]
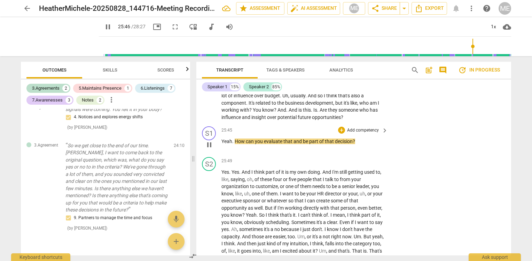
click at [367, 127] on p "Add competency" at bounding box center [363, 130] width 33 height 6
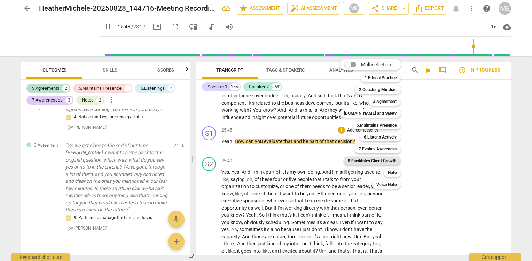
click at [383, 161] on b "8.Facilitates Client Growth" at bounding box center [372, 160] width 49 height 8
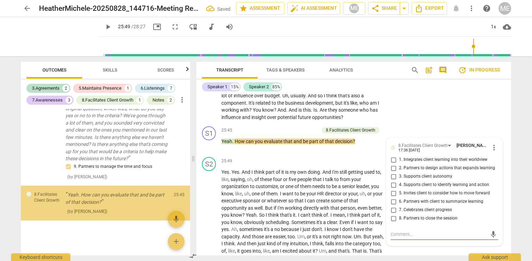
scroll to position [1669, 0]
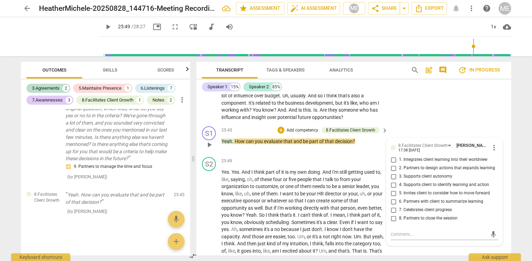
click at [463, 182] on span "4. Supports client to identify learning and action" at bounding box center [444, 185] width 90 height 6
click at [399, 180] on input "4. Supports client to identify learning and action" at bounding box center [393, 184] width 11 height 8
click at [58, 34] on span "play_arrow" at bounding box center [60, 37] width 18 height 18
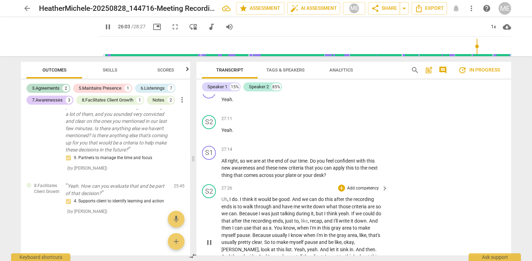
scroll to position [4040, 0]
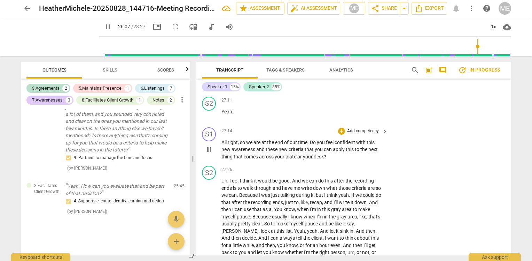
click at [354, 130] on p "Add competency" at bounding box center [363, 131] width 33 height 6
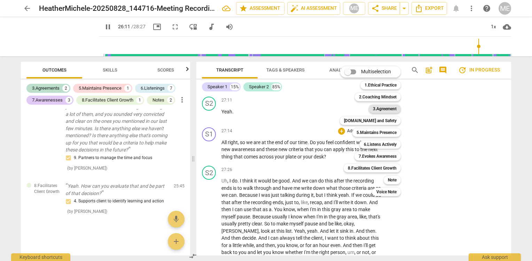
click at [379, 108] on b "3.Agreement" at bounding box center [385, 109] width 24 height 8
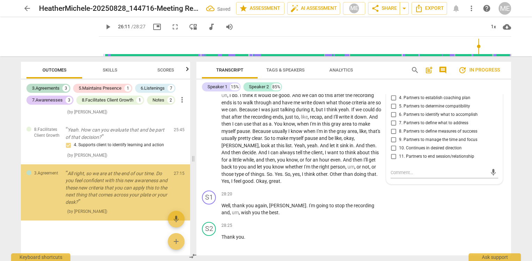
scroll to position [1734, 0]
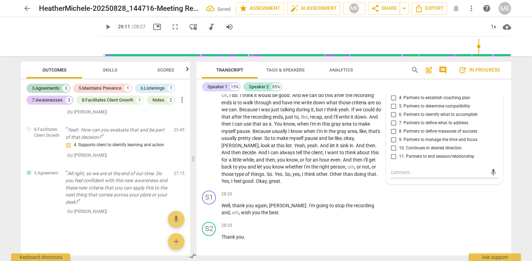
click at [433, 141] on span "9. Partners to manage the time and focus" at bounding box center [438, 140] width 78 height 6
click at [399, 141] on input "9. Partners to manage the time and focus" at bounding box center [393, 140] width 11 height 8
click at [59, 40] on span "play_arrow" at bounding box center [60, 37] width 18 height 18
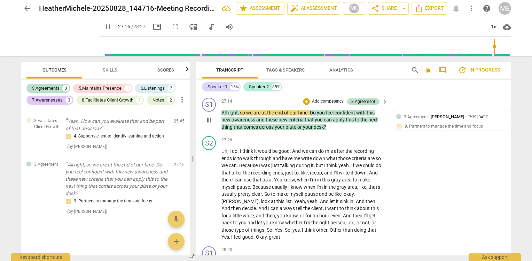
scroll to position [4081, 0]
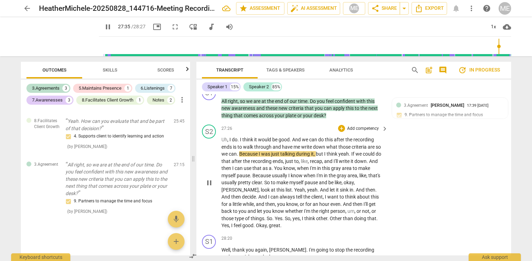
click at [357, 125] on div "+ Add competency" at bounding box center [358, 128] width 41 height 7
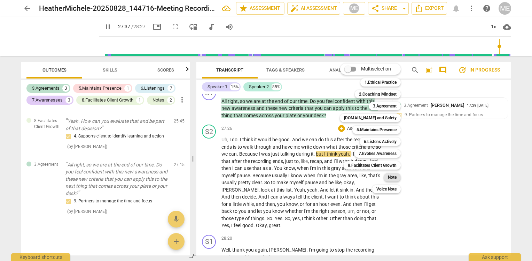
click at [387, 176] on div "Note" at bounding box center [392, 177] width 17 height 8
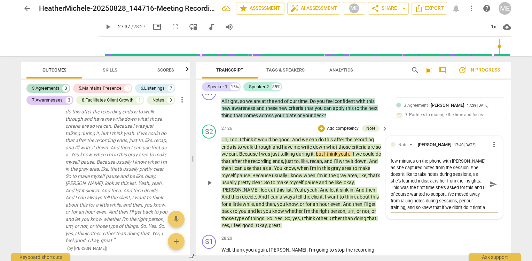
scroll to position [13, 0]
click at [490, 183] on span "send" at bounding box center [494, 184] width 8 height 8
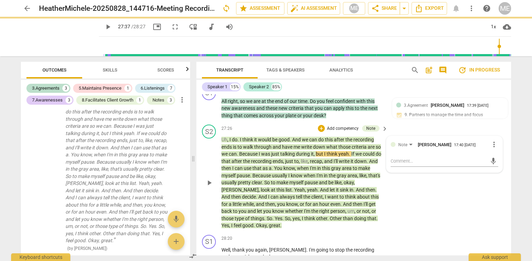
scroll to position [0, 0]
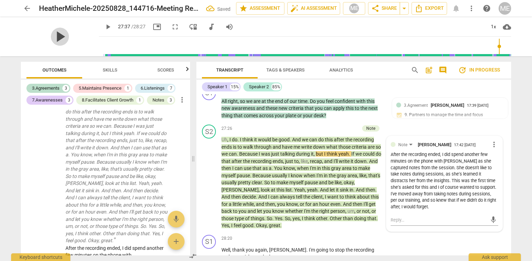
click at [60, 35] on span "play_arrow" at bounding box center [60, 37] width 18 height 18
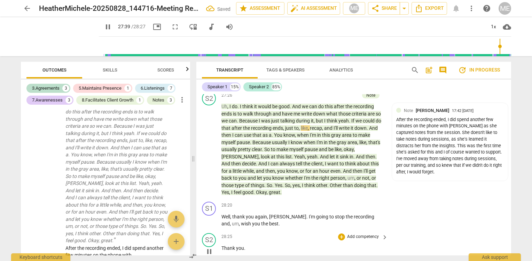
scroll to position [4110, 0]
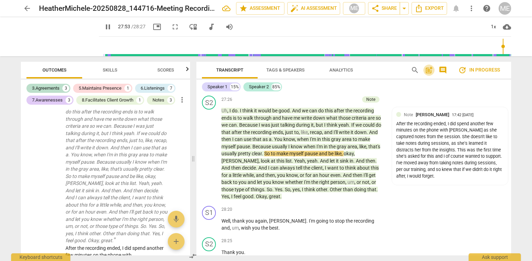
click at [430, 70] on span "post_add" at bounding box center [429, 70] width 8 height 8
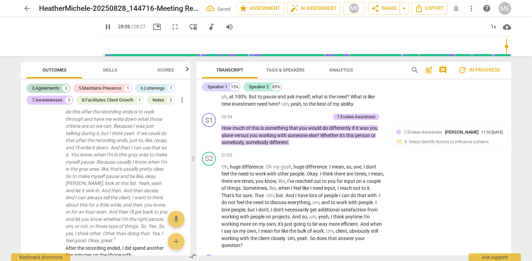
scroll to position [3155, 0]
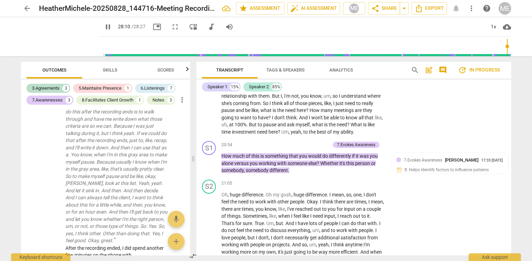
click at [431, 70] on span "post_add" at bounding box center [429, 70] width 8 height 8
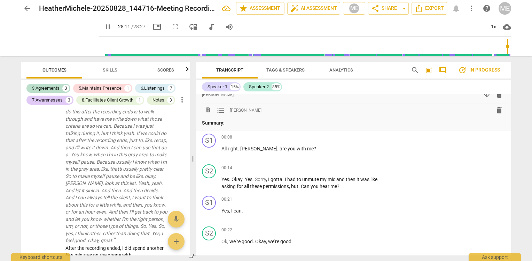
scroll to position [0, 0]
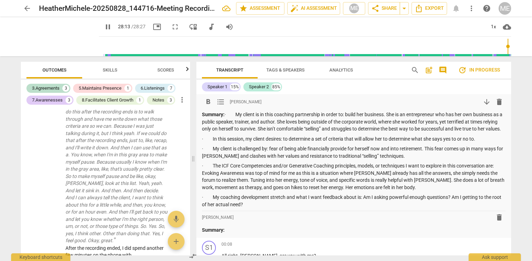
click at [240, 117] on p "Summary: · My client is in this coaching partnership in order to: build her bus…" at bounding box center [354, 122] width 304 height 22
click at [214, 142] on p "· In this session, my client desires: to determine a set of criteria that will …" at bounding box center [354, 138] width 304 height 7
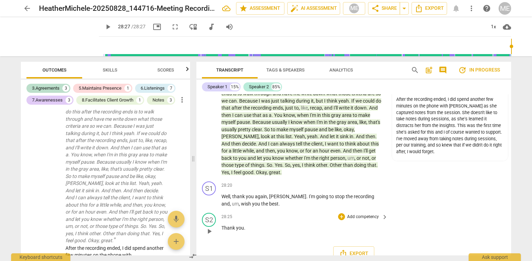
scroll to position [4295, 0]
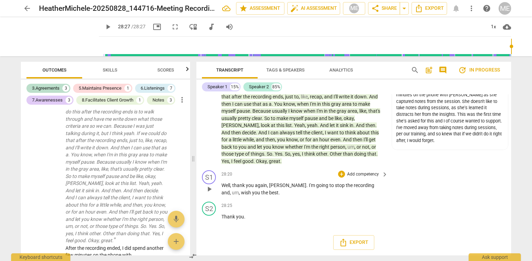
click at [355, 169] on div "S1 play_arrow pause 28:20 + Add competency keyboard_arrow_right Well , thank yo…" at bounding box center [353, 182] width 315 height 31
click at [356, 172] on p "Add competency" at bounding box center [363, 174] width 33 height 6
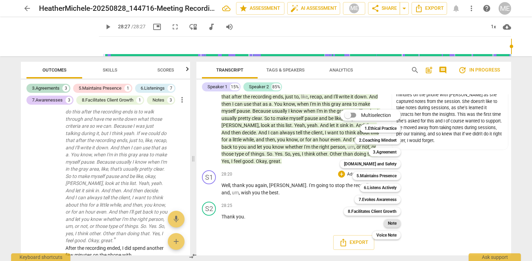
click at [392, 222] on b "Note" at bounding box center [392, 223] width 9 height 8
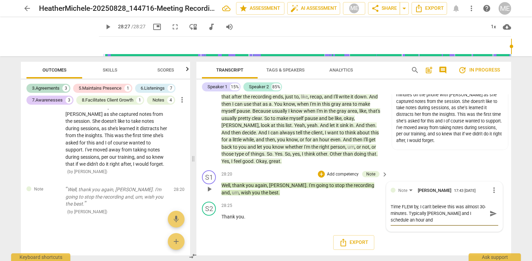
scroll to position [0, 0]
click at [490, 213] on span "send" at bounding box center [494, 213] width 8 height 8
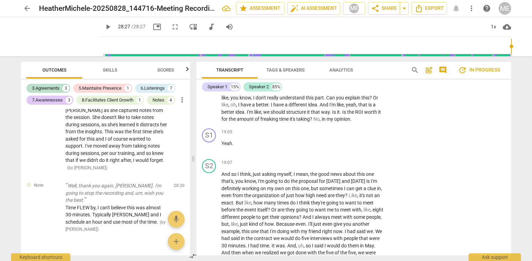
scroll to position [4295, 0]
